Goal: Information Seeking & Learning: Learn about a topic

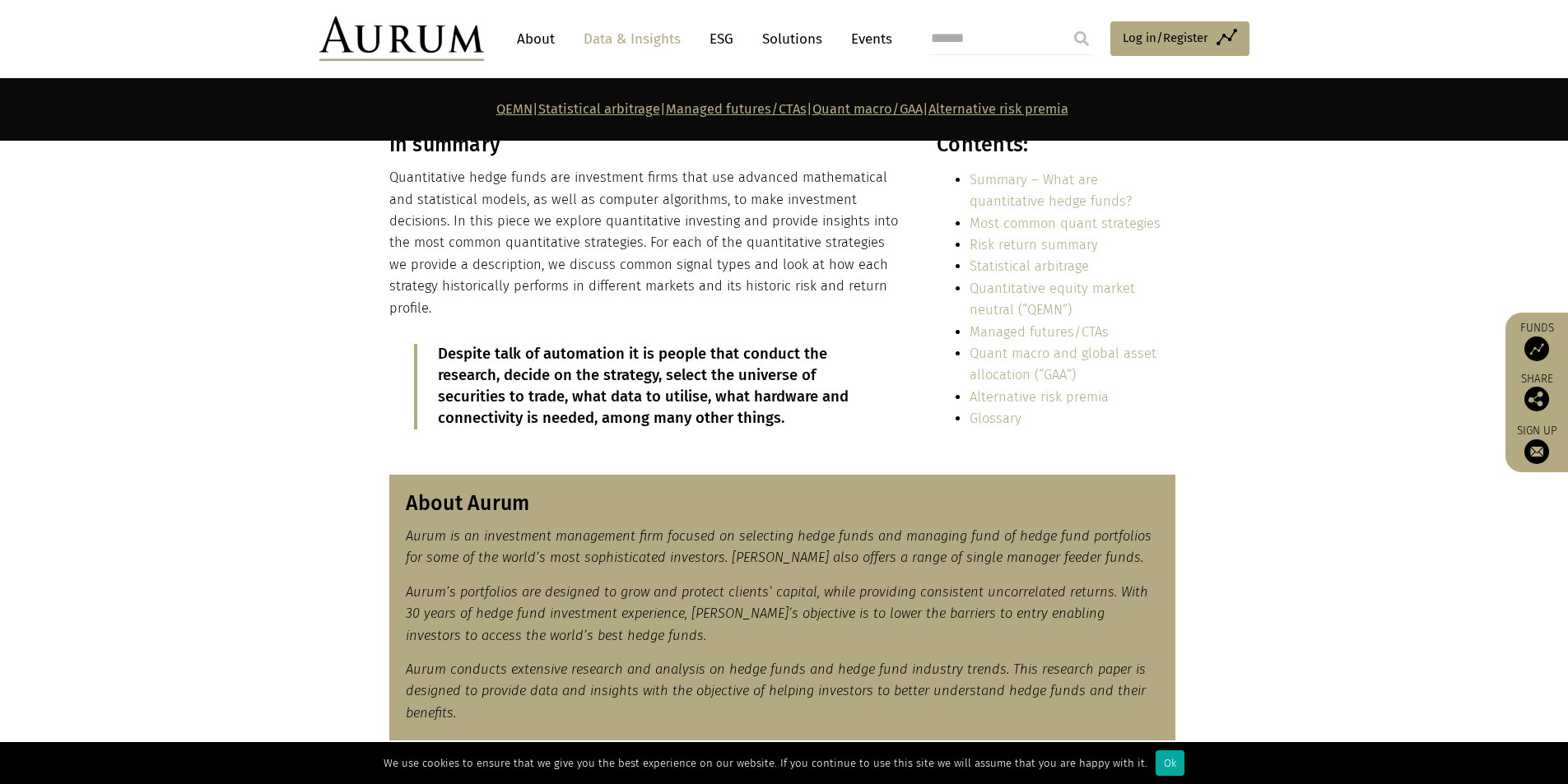
scroll to position [658, 0]
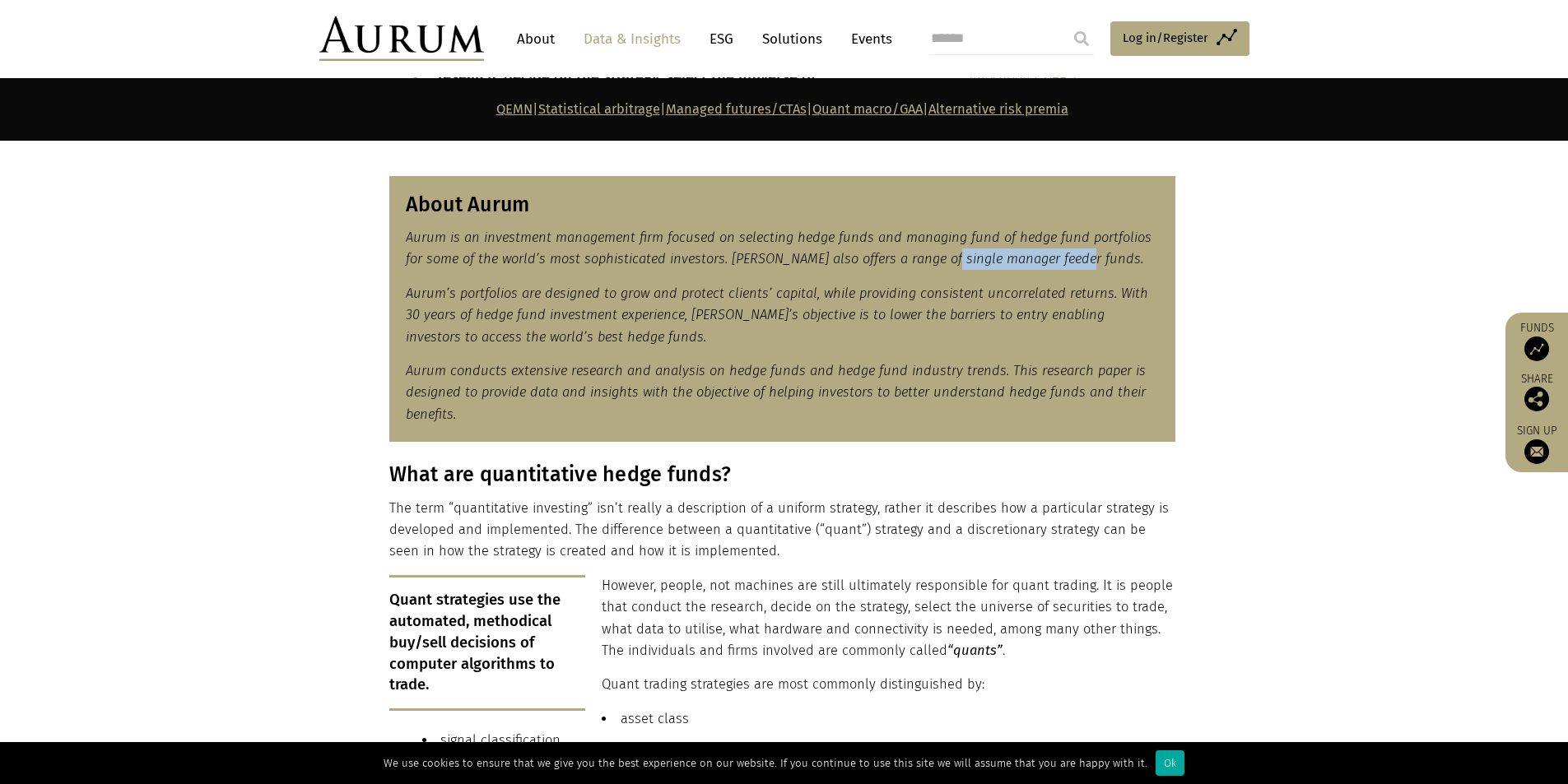
drag, startPoint x: 944, startPoint y: 245, endPoint x: 1083, endPoint y: 244, distance: 139.0
click at [1083, 244] on p "Aurum is an investment management firm focused on selecting hedge funds and man…" at bounding box center [782, 248] width 753 height 43
copy em "manager feeder funds."
click at [920, 378] on em "Aurum conducts extensive research and analysis on hedge funds and hedge fund in…" at bounding box center [775, 393] width 740 height 60
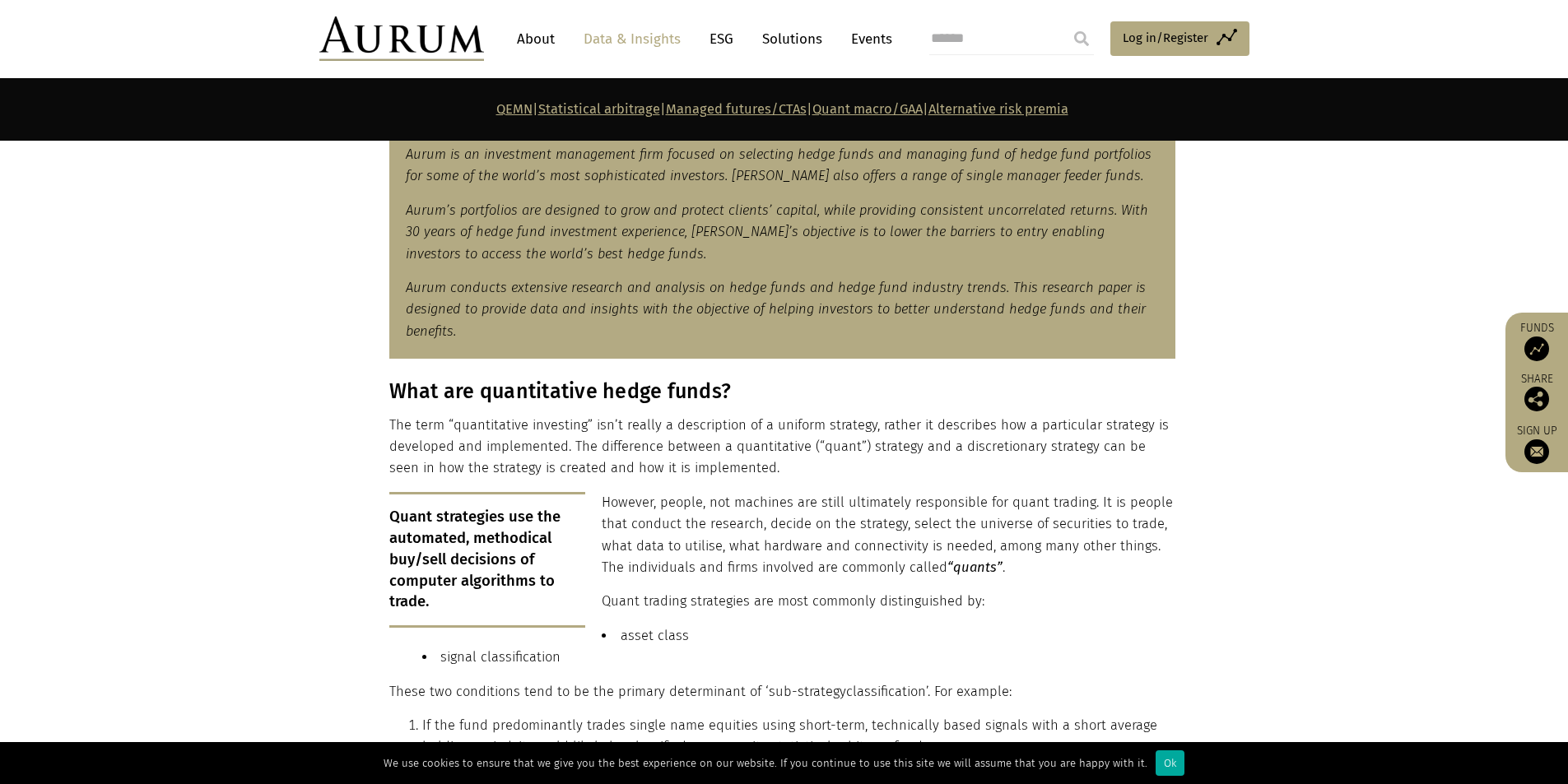
scroll to position [741, 0]
drag, startPoint x: 913, startPoint y: 198, endPoint x: 1102, endPoint y: 191, distance: 189.1
click at [1102, 203] on em "Aurum’s portfolios are designed to grow and protect clients’ capital, while pro…" at bounding box center [777, 233] width 743 height 60
copy em "consistent uncorrelated returns"
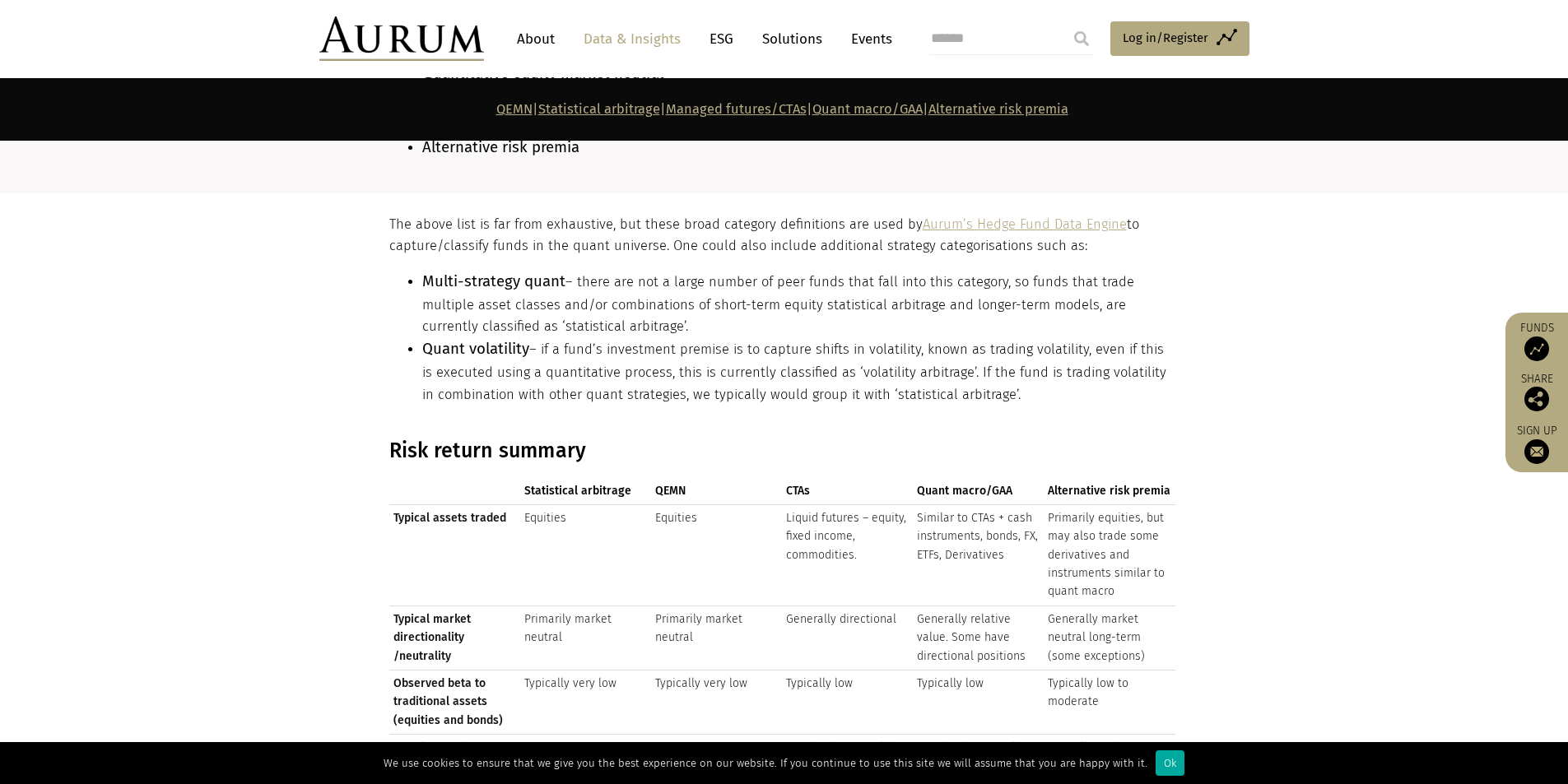
scroll to position [1646, 0]
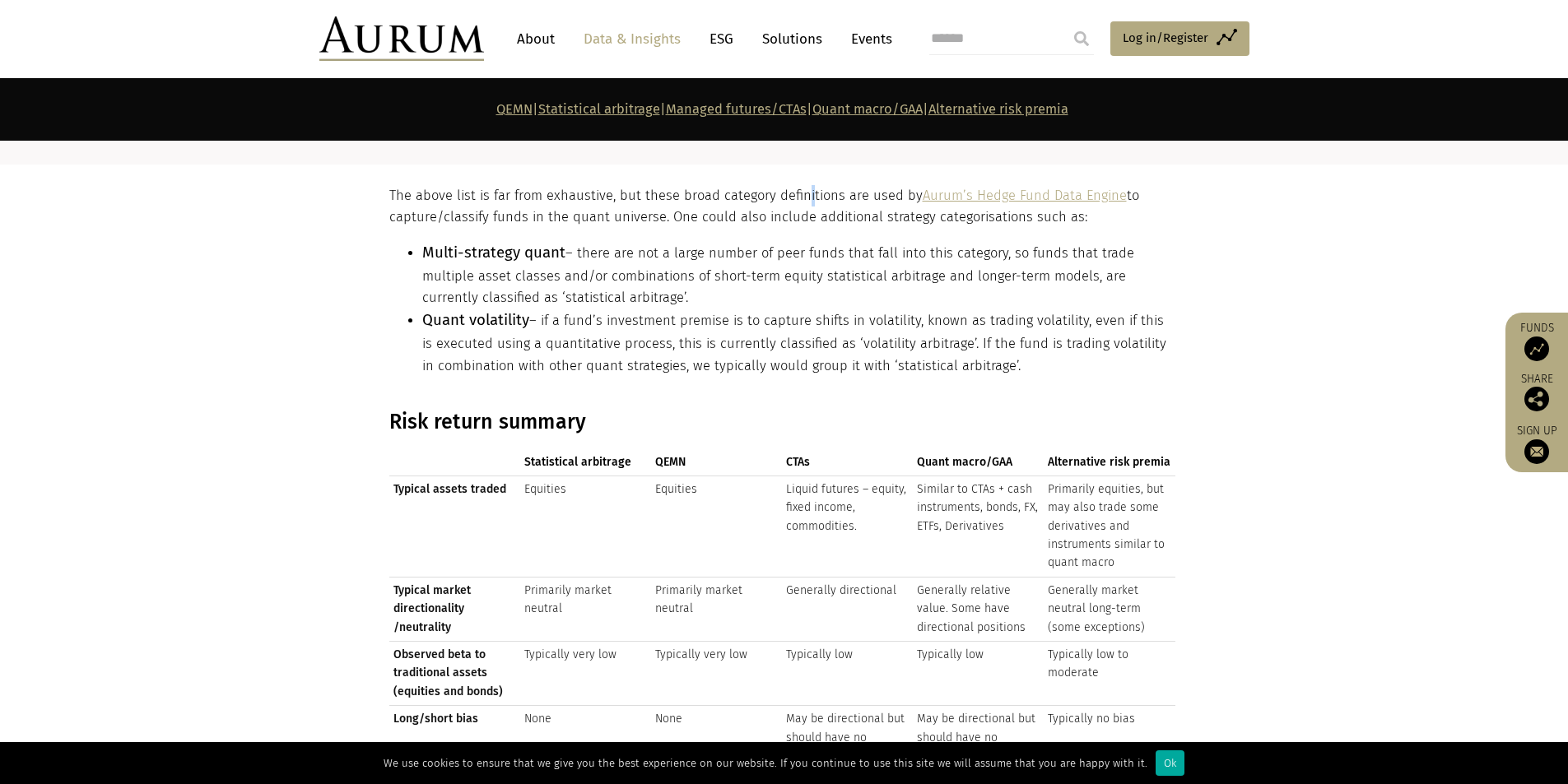
click at [803, 185] on p "The above list is far from exhaustive, but these broad category definitions are…" at bounding box center [783, 207] width 786 height 43
click at [795, 185] on p "The above list is far from exhaustive, but these broad category definitions are…" at bounding box center [783, 207] width 786 height 43
click at [790, 192] on p "The above list is far from exhaustive, but these broad category definitions are…" at bounding box center [783, 207] width 786 height 43
click at [772, 185] on p "The above list is far from exhaustive, but these broad category definitions are…" at bounding box center [783, 207] width 786 height 43
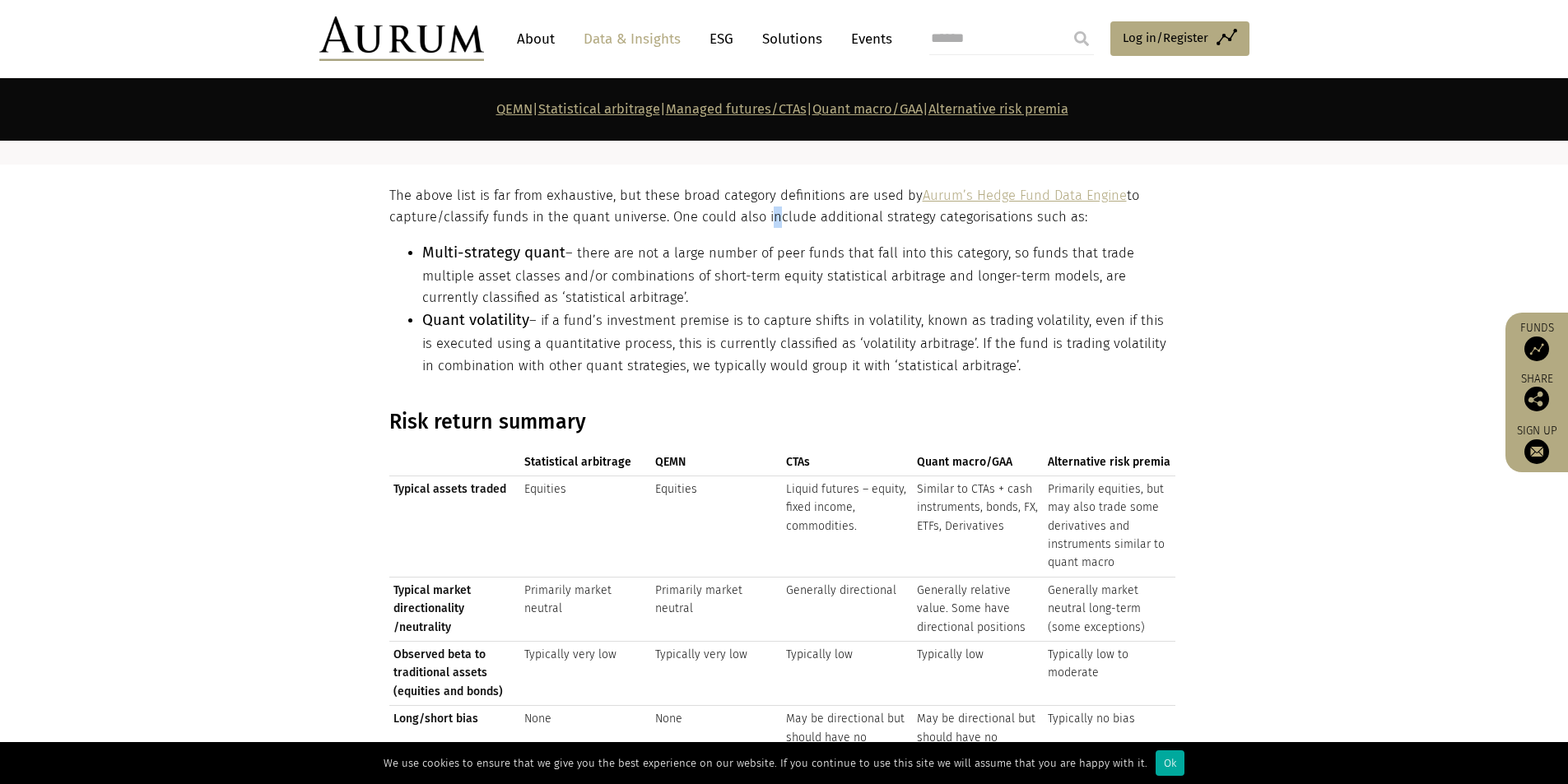
click at [759, 202] on p "The above list is far from exhaustive, but these broad category definitions are…" at bounding box center [783, 207] width 786 height 43
click at [611, 185] on p "The above list is far from exhaustive, but these broad category definitions are…" at bounding box center [783, 207] width 786 height 43
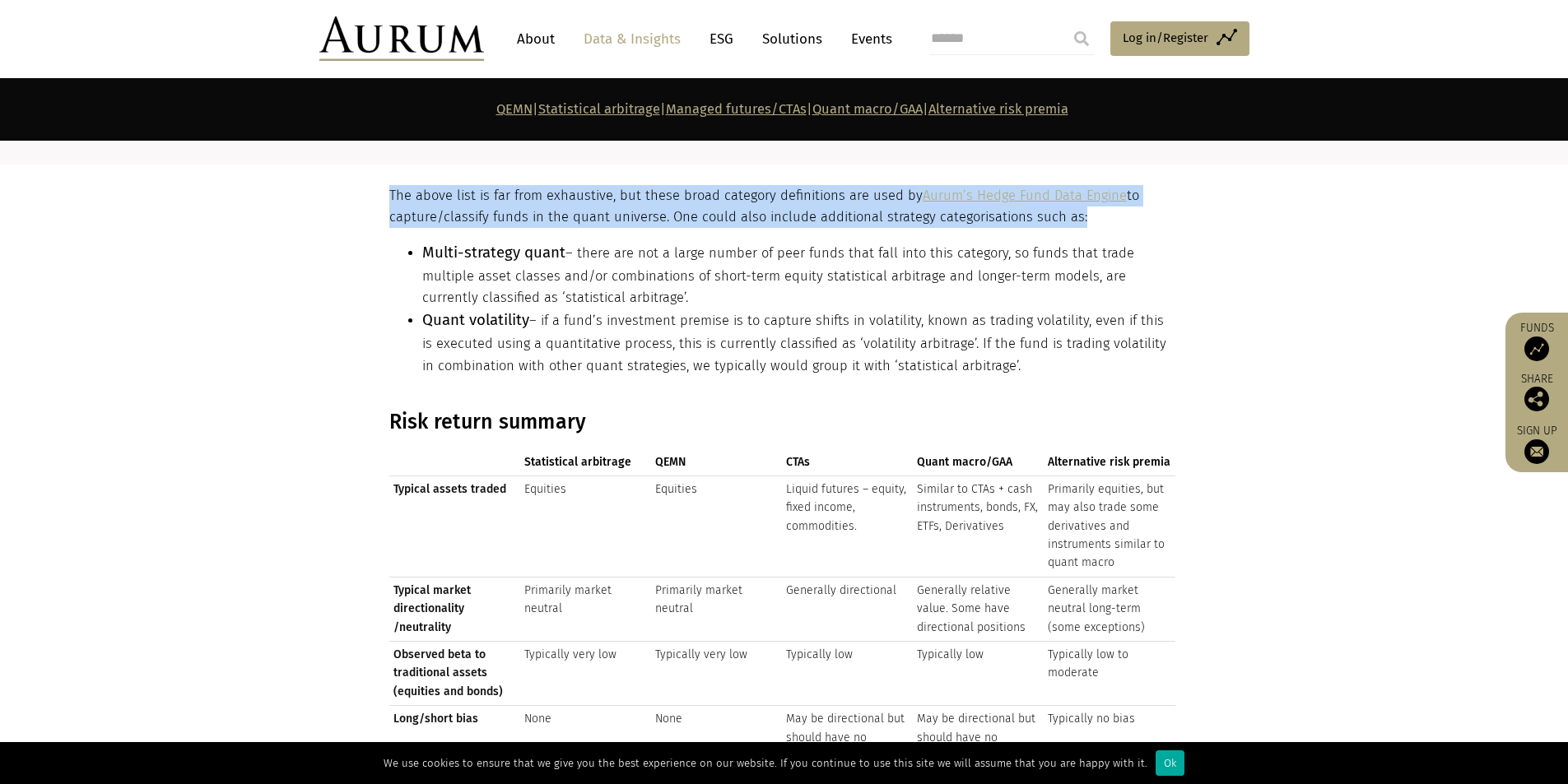
click at [611, 185] on p "The above list is far from exhaustive, but these broad category definitions are…" at bounding box center [783, 207] width 786 height 43
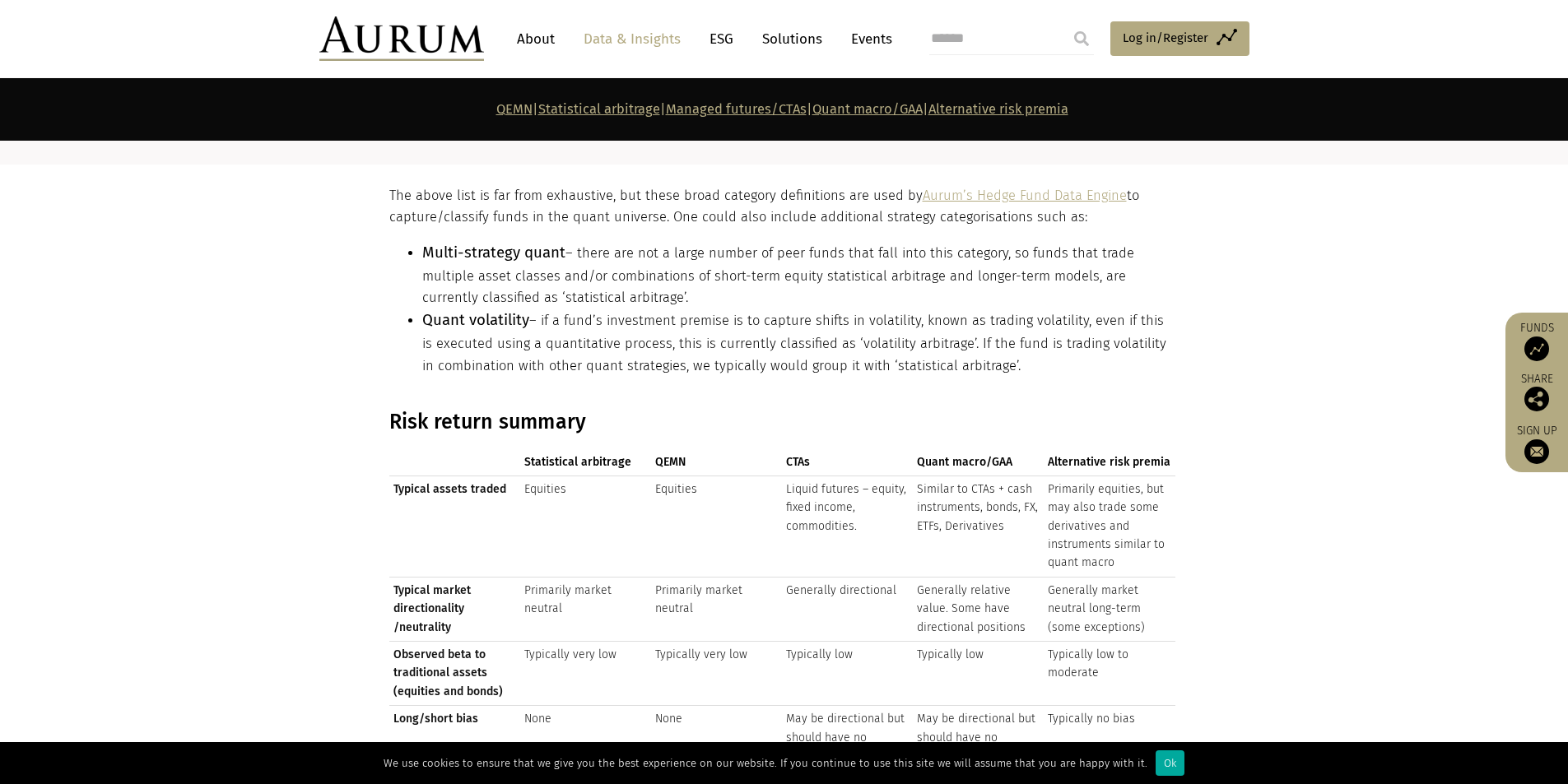
click at [630, 231] on div "The above list is far from exhaustive, but these broad category definitions are…" at bounding box center [783, 287] width 786 height 204
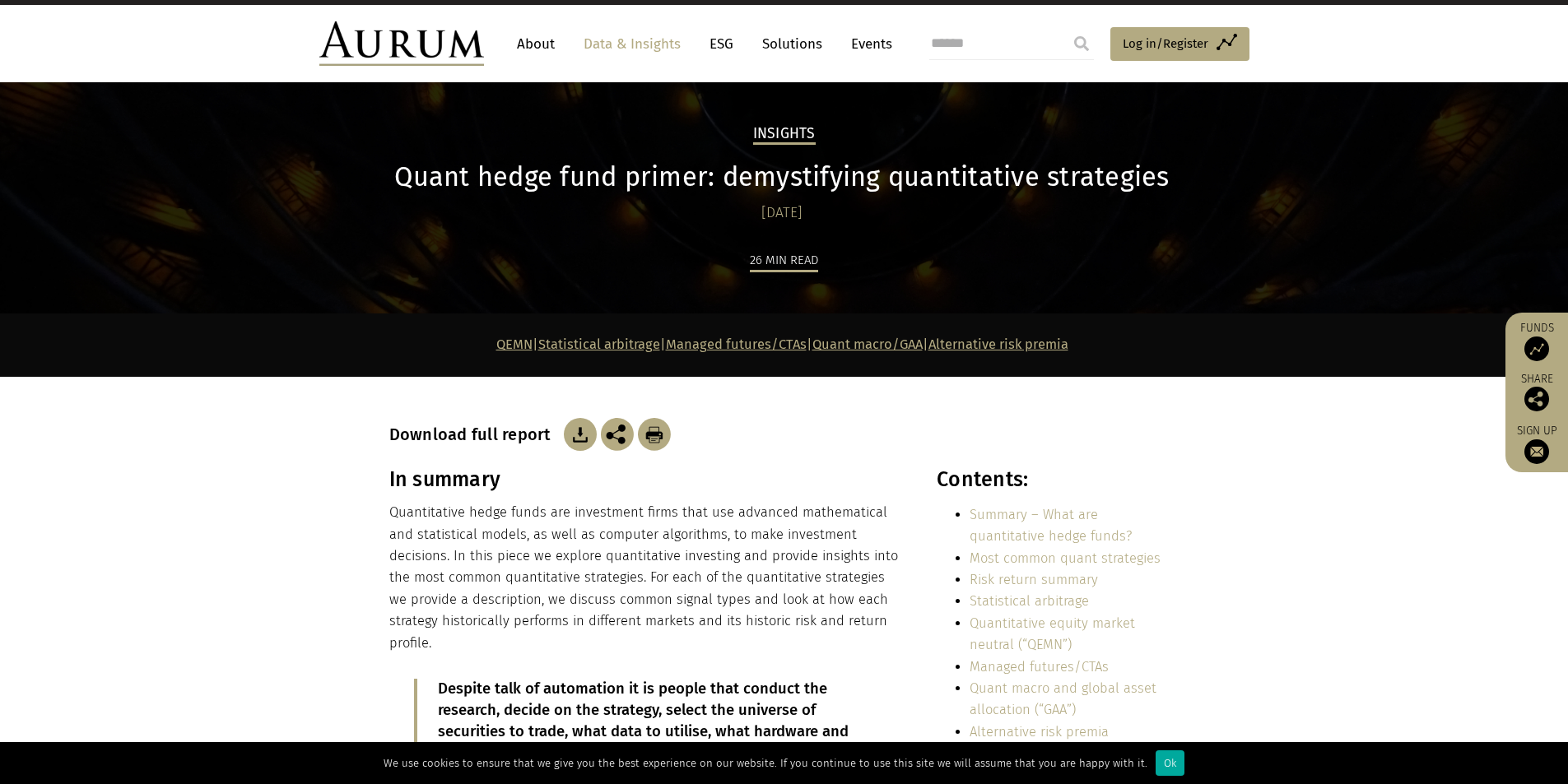
scroll to position [0, 0]
